Goal: Information Seeking & Learning: Find specific fact

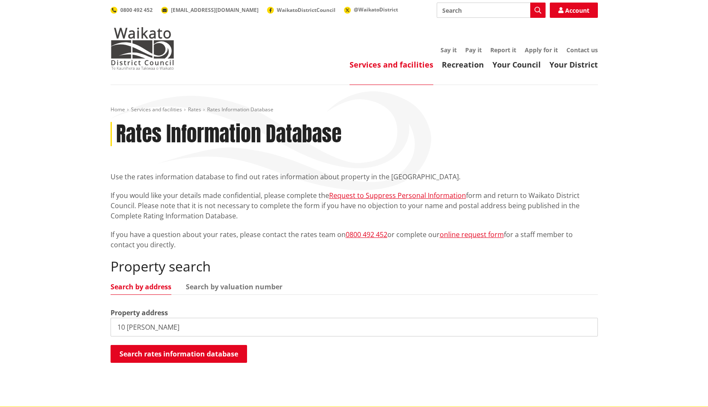
type input "10 [PERSON_NAME]"
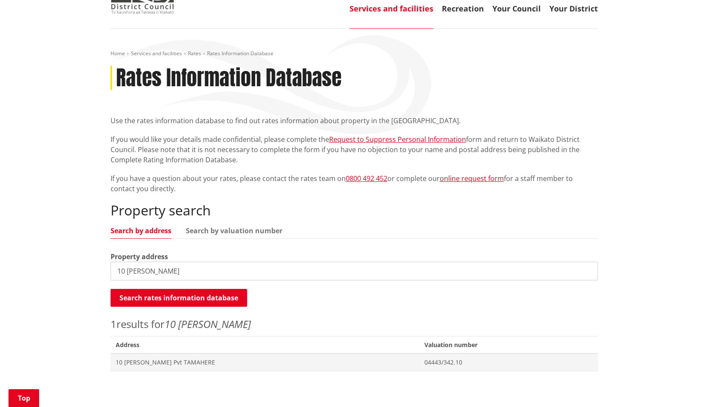
scroll to position [128, 0]
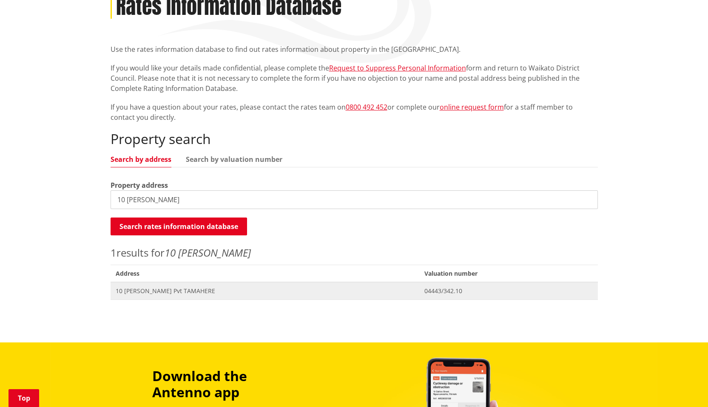
click at [245, 291] on span "10 [PERSON_NAME] Pvt TAMAHERE" at bounding box center [265, 291] width 298 height 9
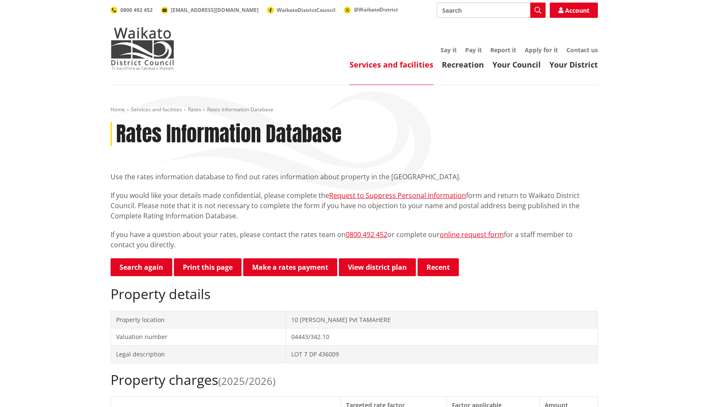
click at [203, 265] on button "Print this page" at bounding box center [208, 267] width 68 height 18
